Goal: Task Accomplishment & Management: Use online tool/utility

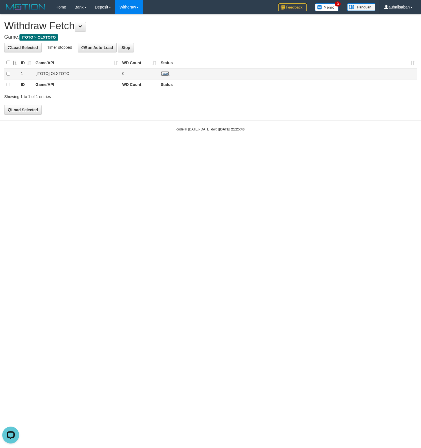
click at [164, 73] on link "Load" at bounding box center [165, 73] width 9 height 5
click at [5, 73] on td at bounding box center [11, 73] width 14 height 11
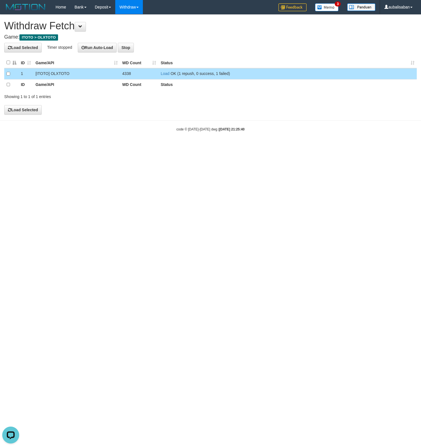
click at [168, 71] on td "Load OK (1 repush, 0 success, 1 failed)" at bounding box center [287, 73] width 258 height 11
click at [168, 72] on link "Load" at bounding box center [165, 73] width 9 height 5
click at [167, 75] on link "Load" at bounding box center [165, 73] width 9 height 5
drag, startPoint x: 163, startPoint y: 74, endPoint x: 166, endPoint y: 81, distance: 7.7
click at [163, 74] on link "Load" at bounding box center [165, 73] width 9 height 5
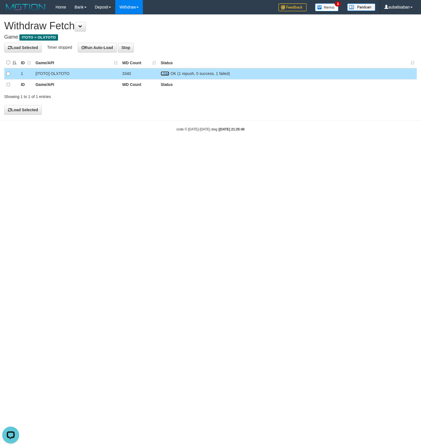
drag, startPoint x: 165, startPoint y: 74, endPoint x: 173, endPoint y: 76, distance: 8.7
click at [165, 74] on link "Load" at bounding box center [165, 73] width 9 height 5
click at [169, 76] on link "Load" at bounding box center [165, 73] width 9 height 5
click at [165, 74] on link "Load" at bounding box center [165, 73] width 9 height 5
click at [167, 75] on link "Load" at bounding box center [165, 73] width 9 height 5
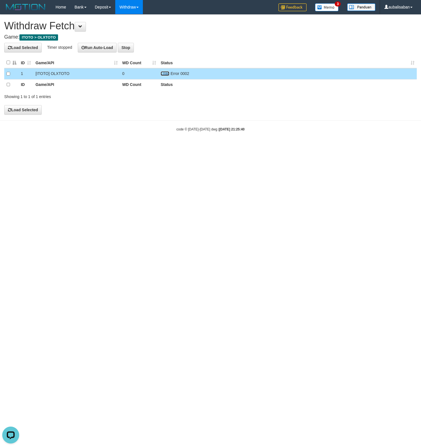
click at [167, 72] on link "Load" at bounding box center [165, 73] width 9 height 5
